Goal: Check status

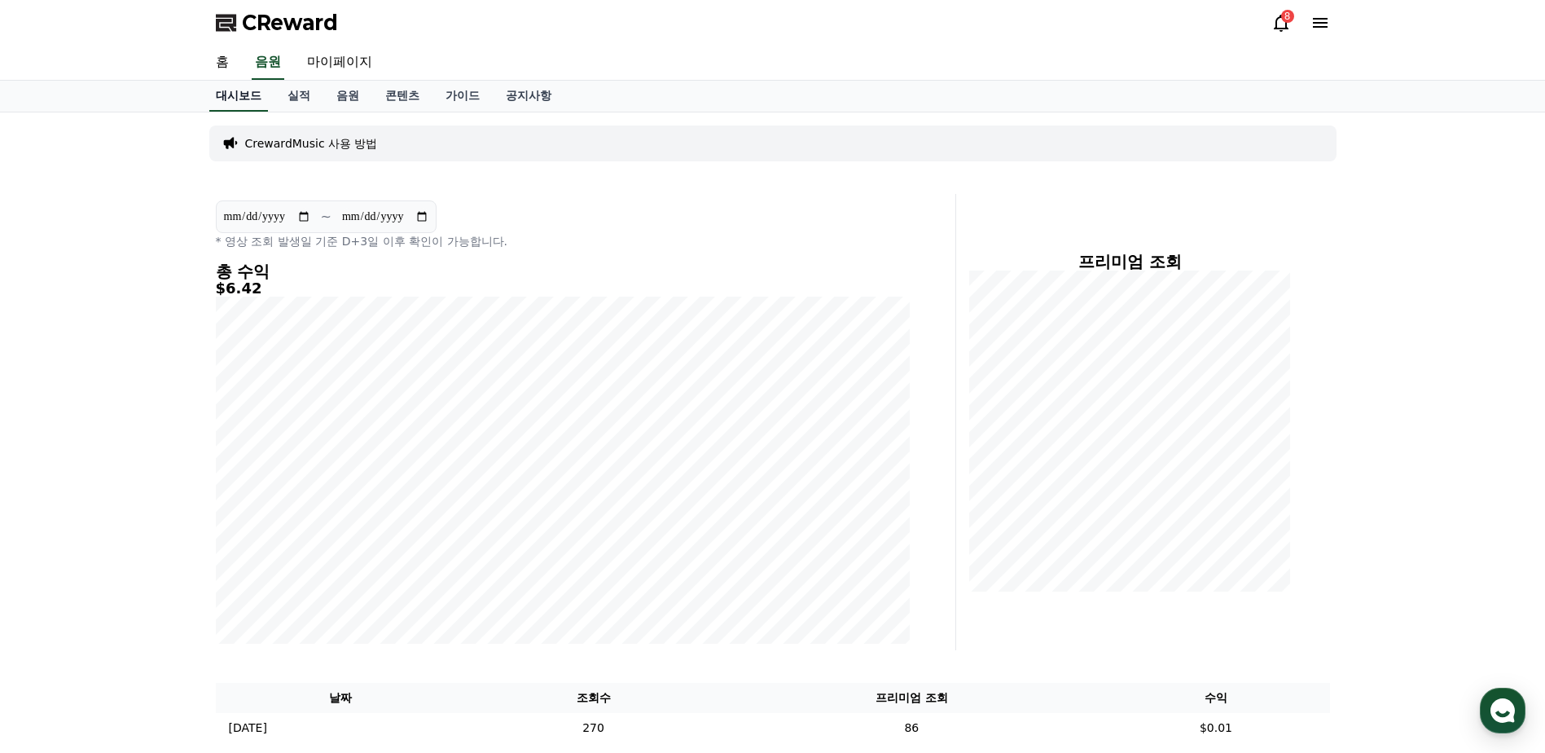
click at [237, 93] on link "대시보드" at bounding box center [238, 96] width 59 height 31
click at [295, 94] on link "실적" at bounding box center [299, 96] width 49 height 31
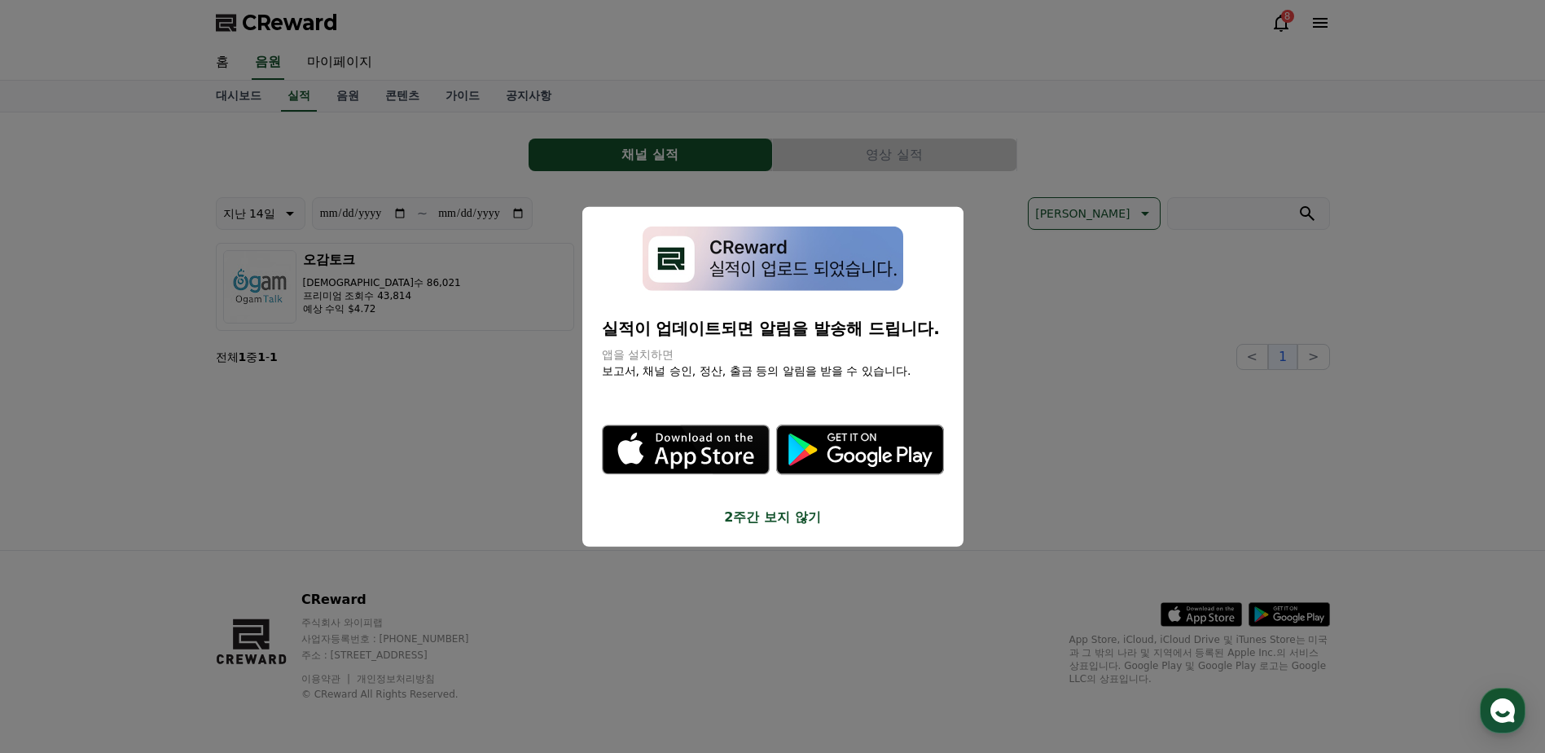
click at [242, 94] on button "close modal" at bounding box center [772, 376] width 1545 height 753
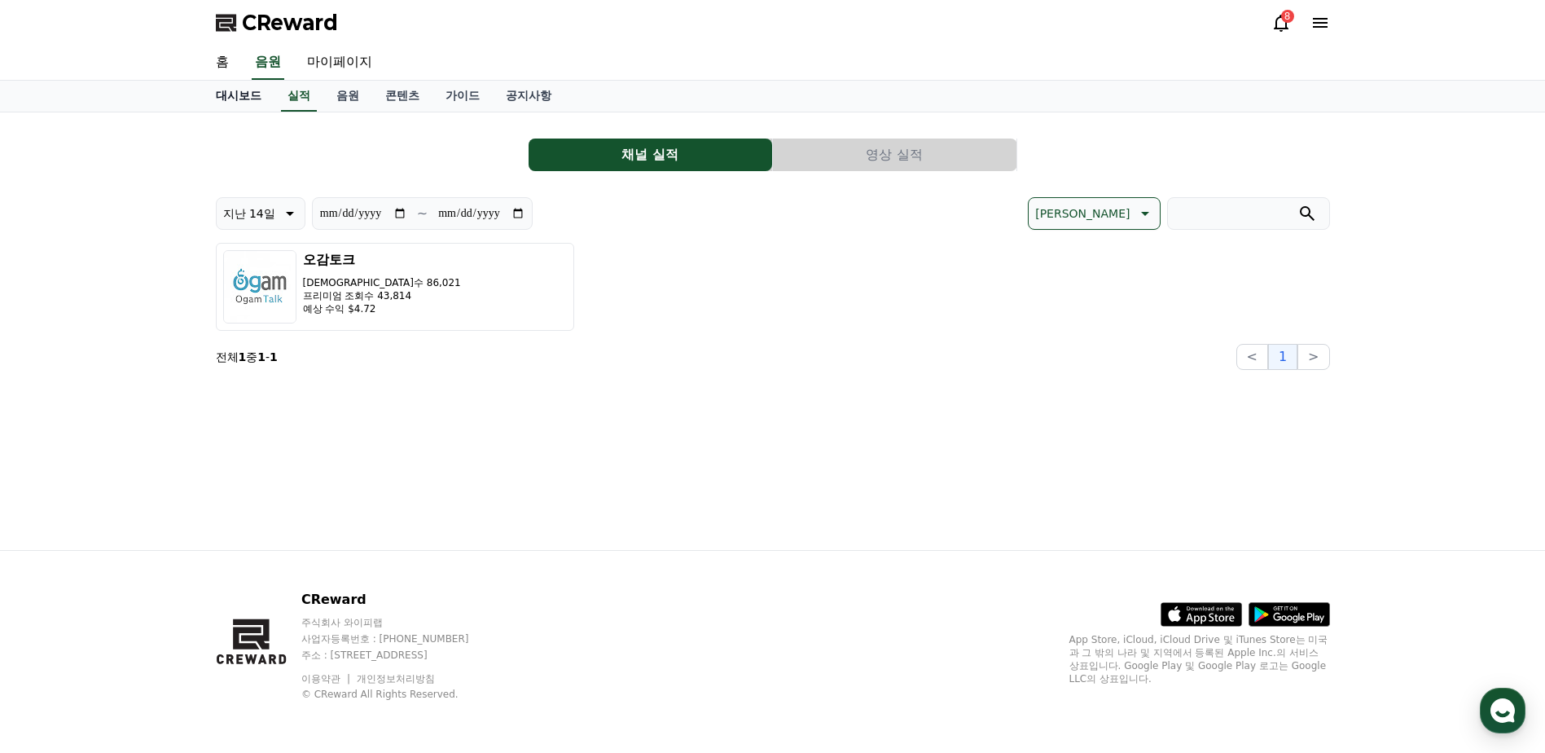
click at [241, 94] on link "대시보드" at bounding box center [239, 96] width 72 height 31
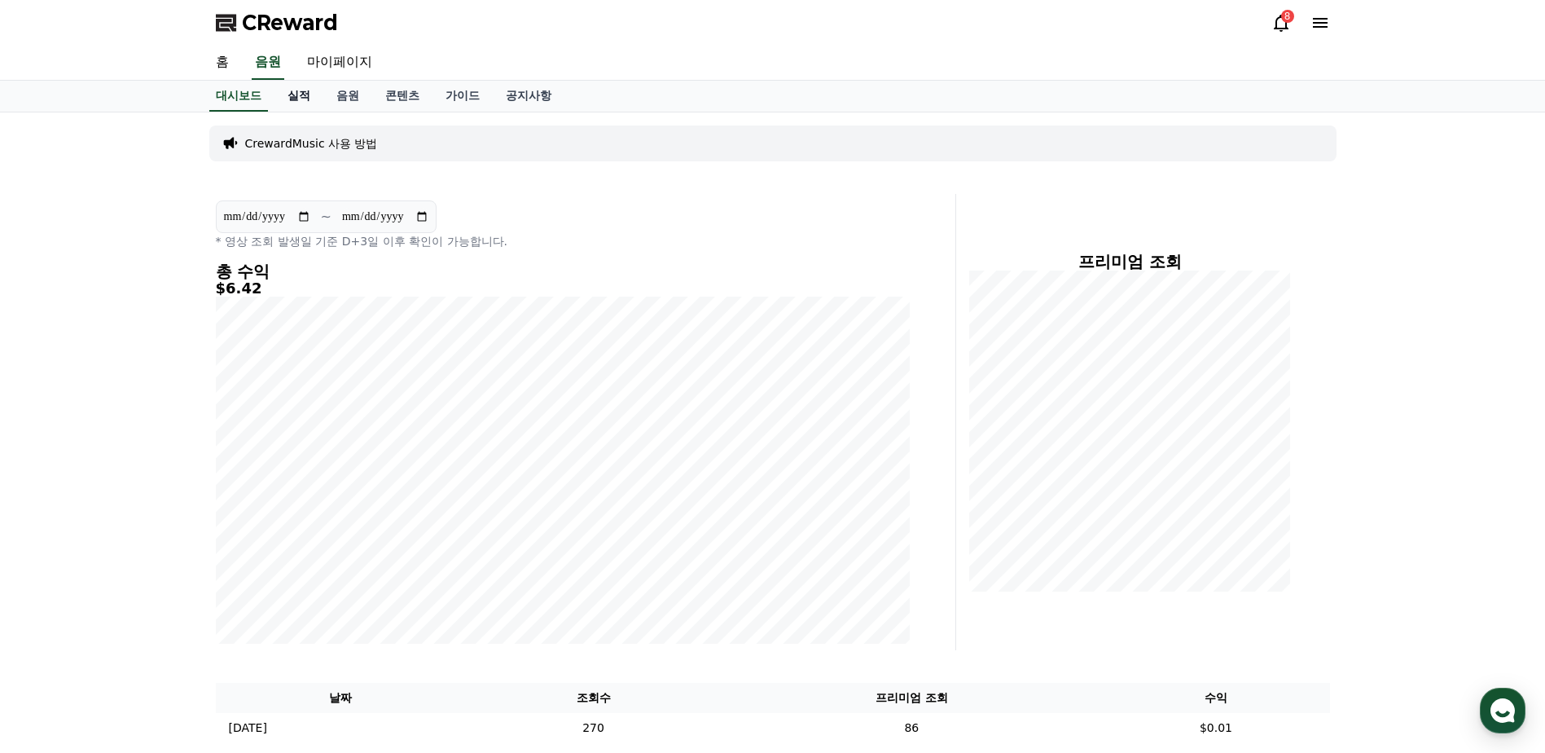
click at [279, 94] on link "실적" at bounding box center [299, 96] width 49 height 31
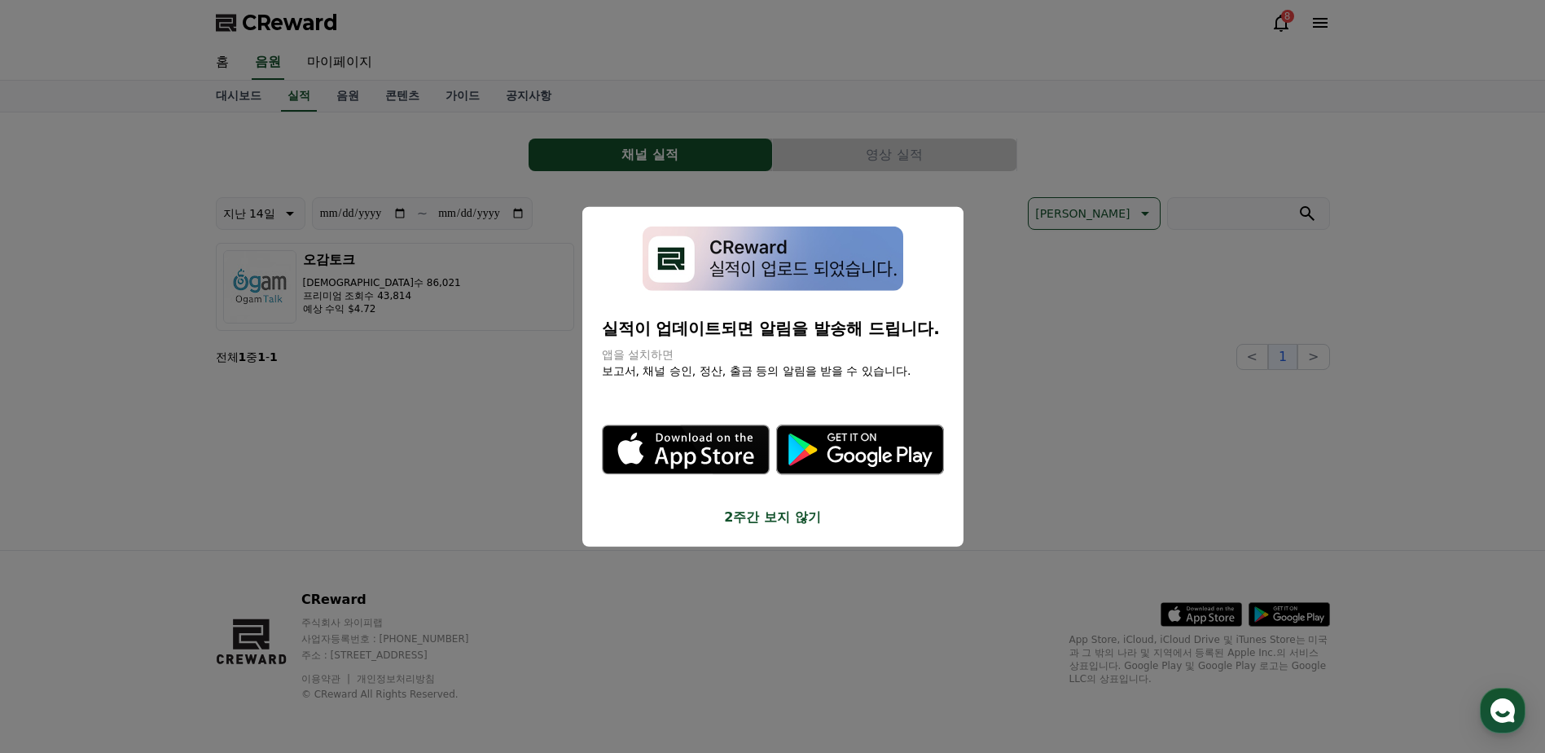
click at [757, 517] on button "2주간 보지 않기" at bounding box center [773, 517] width 342 height 20
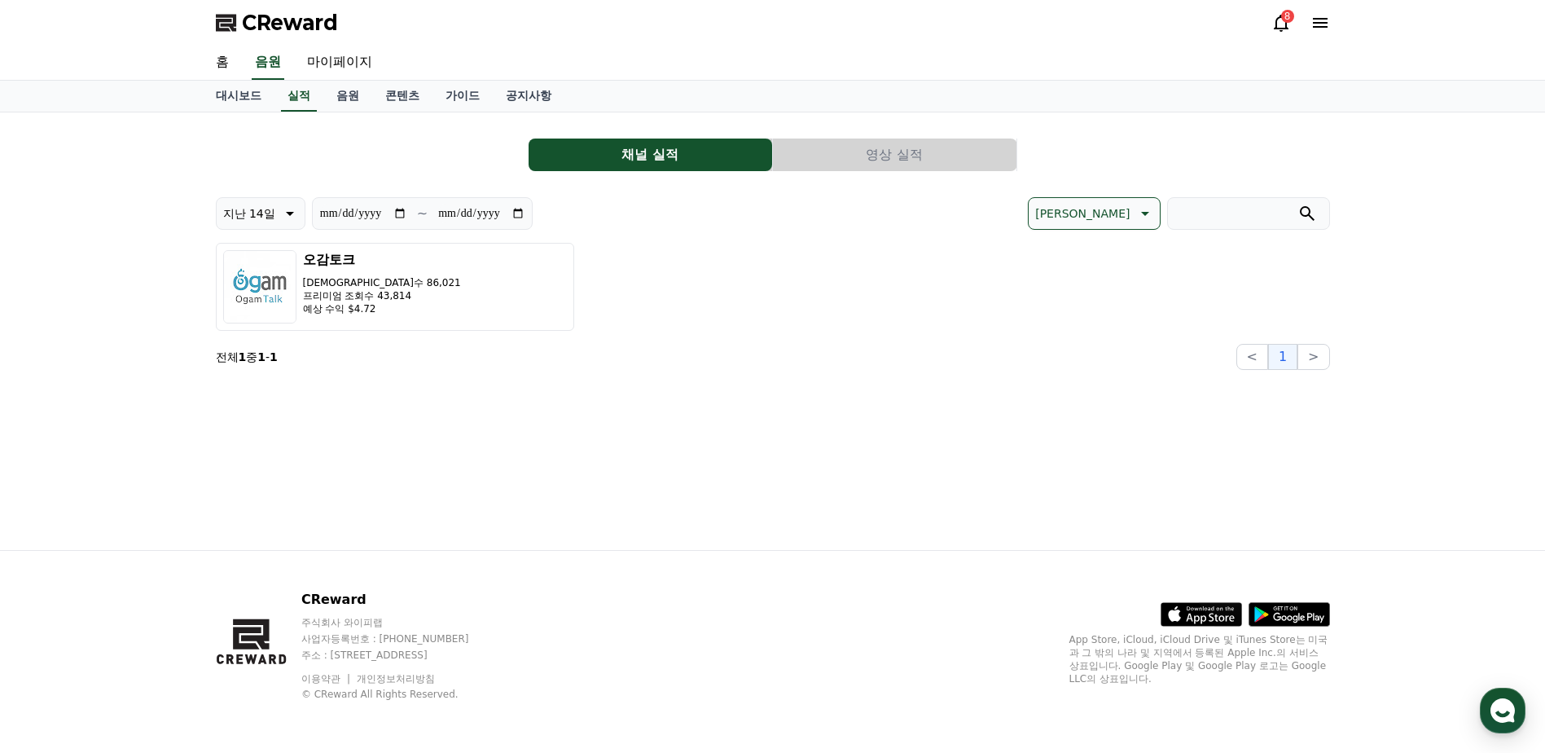
drag, startPoint x: 567, startPoint y: 209, endPoint x: 557, endPoint y: 202, distance: 11.7
click at [552, 199] on div "**********" at bounding box center [494, 213] width 557 height 33
drag, startPoint x: 575, startPoint y: 196, endPoint x: 563, endPoint y: 191, distance: 13.2
click at [556, 191] on div "**********" at bounding box center [773, 247] width 1114 height 244
drag, startPoint x: 551, startPoint y: 185, endPoint x: 543, endPoint y: 183, distance: 8.3
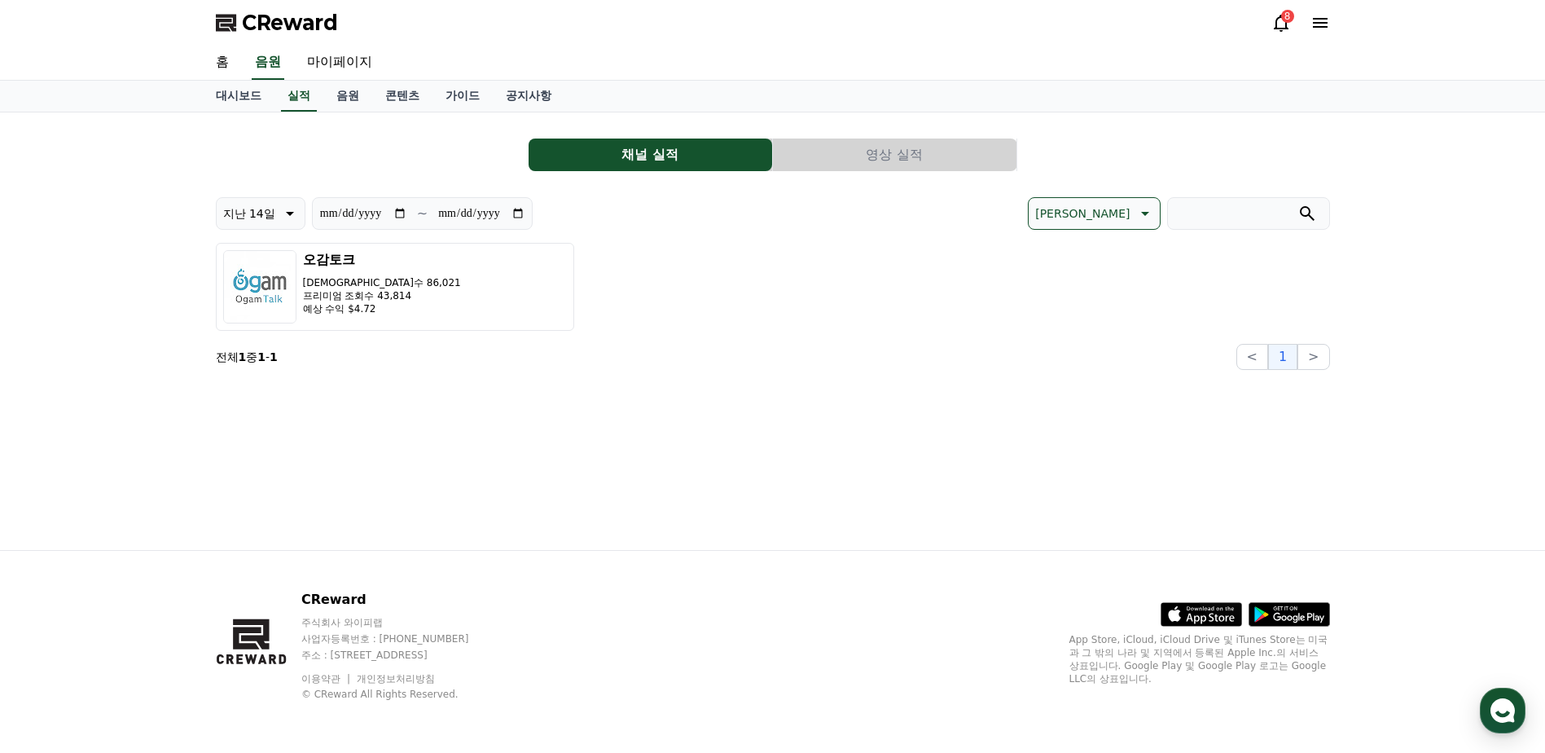
click at [536, 183] on div "**********" at bounding box center [773, 247] width 1114 height 244
drag, startPoint x: 466, startPoint y: 165, endPoint x: 450, endPoint y: 162, distance: 16.6
click at [445, 161] on div "채널 실적 영상 실적" at bounding box center [773, 154] width 1114 height 33
click at [226, 90] on link "대시보드" at bounding box center [239, 96] width 72 height 31
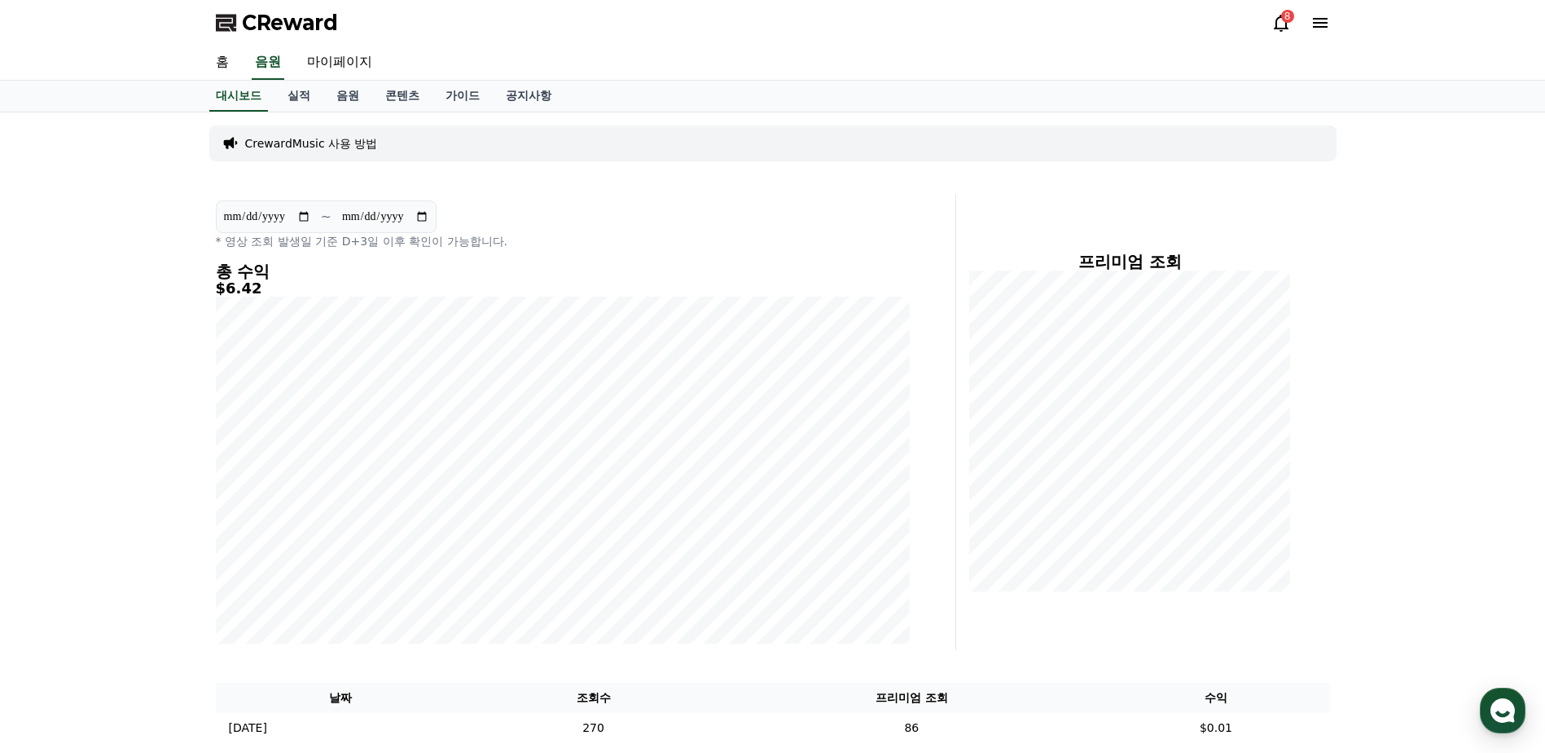
drag, startPoint x: 591, startPoint y: 67, endPoint x: 563, endPoint y: 60, distance: 29.2
click at [563, 60] on div "홈 음원 마이페이지" at bounding box center [773, 63] width 1140 height 34
